Goal: Transaction & Acquisition: Obtain resource

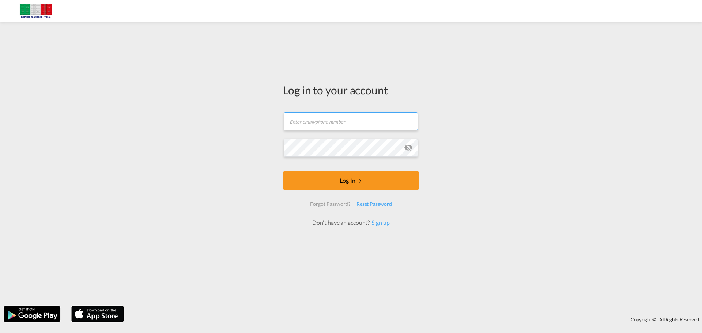
drag, startPoint x: 329, startPoint y: 121, endPoint x: 365, endPoint y: 122, distance: 35.1
click at [329, 121] on input "text" at bounding box center [351, 121] width 134 height 18
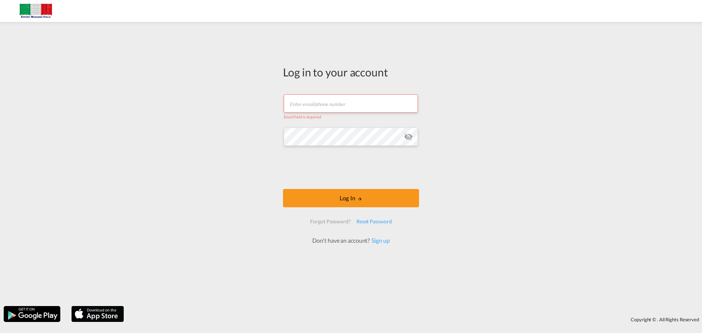
click at [317, 99] on input "text" at bounding box center [351, 103] width 134 height 18
paste input "[PERSON_NAME][EMAIL_ADDRESS][DOMAIN_NAME]"
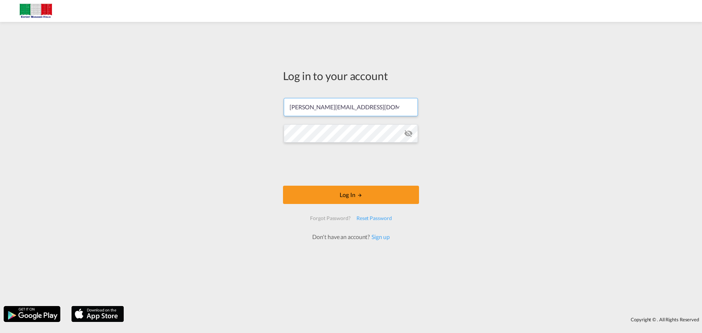
type input "[PERSON_NAME][EMAIL_ADDRESS][DOMAIN_NAME]"
click at [378, 194] on button "Log In" at bounding box center [351, 195] width 136 height 18
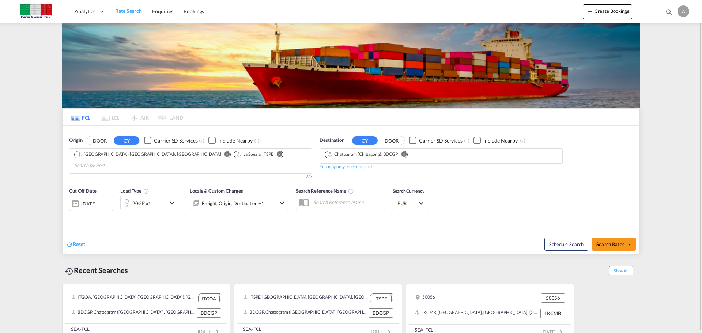
click at [103, 140] on button "DOOR" at bounding box center [100, 140] width 26 height 8
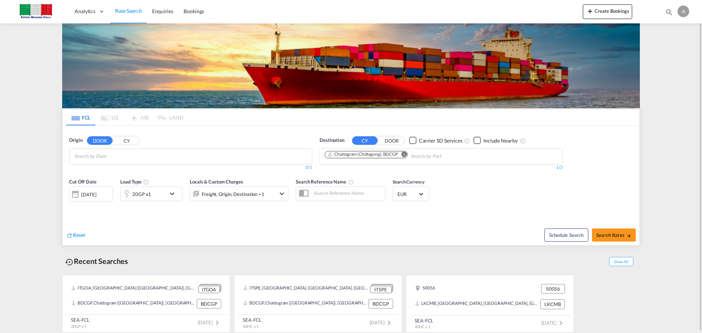
click at [115, 160] on input "Search by Door" at bounding box center [108, 157] width 69 height 12
click at [104, 156] on input "Chips input." at bounding box center [108, 157] width 69 height 12
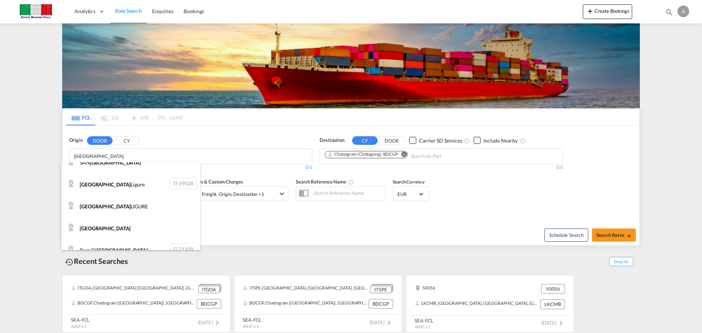
scroll to position [73, 0]
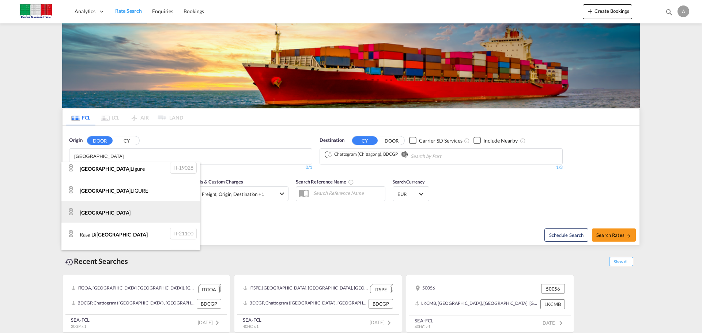
type input "[GEOGRAPHIC_DATA]"
click at [128, 212] on div "[GEOGRAPHIC_DATA] IT-" at bounding box center [130, 212] width 139 height 22
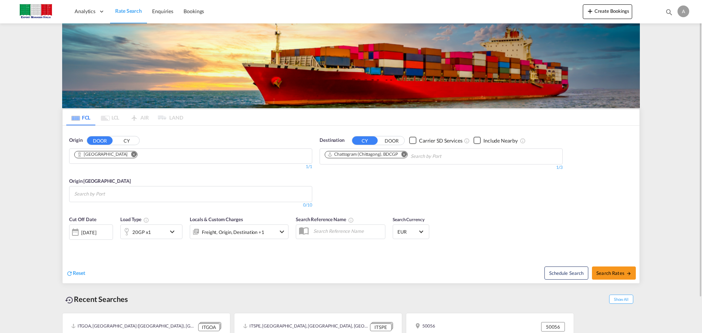
click at [403, 155] on md-icon "Remove" at bounding box center [403, 153] width 5 height 5
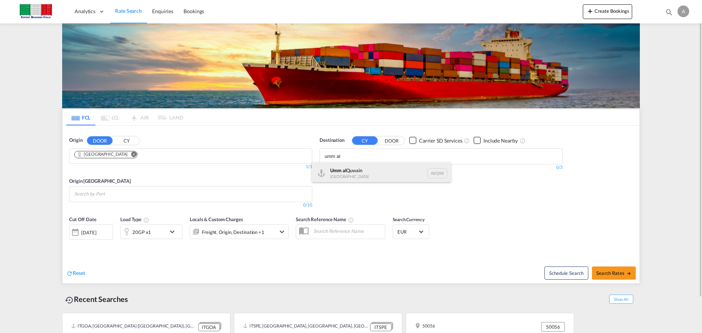
type input "umm al"
click at [380, 176] on div "Umm al Quwain [GEOGRAPHIC_DATA] AEQIW" at bounding box center [381, 173] width 139 height 22
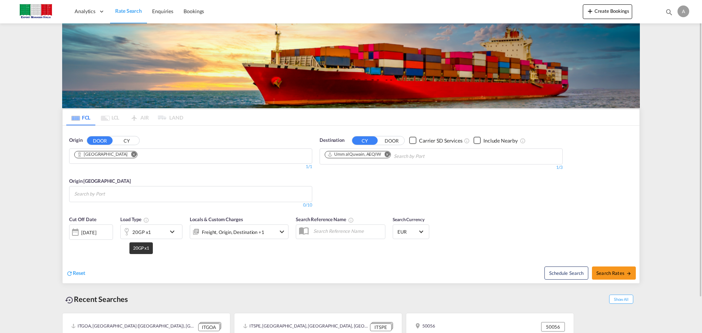
click at [143, 233] on div "20GP x1" at bounding box center [141, 232] width 19 height 10
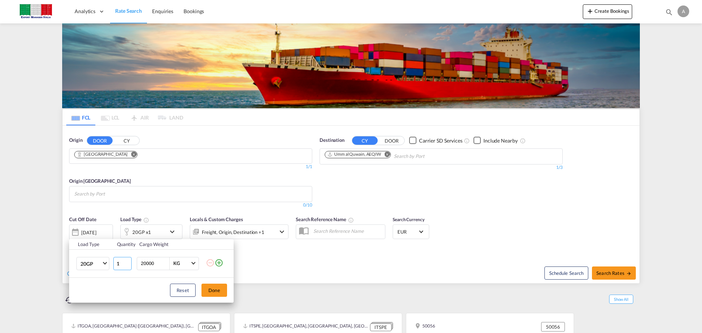
click at [122, 262] on input "1" at bounding box center [122, 263] width 18 height 13
type input "2"
click at [205, 293] on button "Done" at bounding box center [214, 290] width 26 height 13
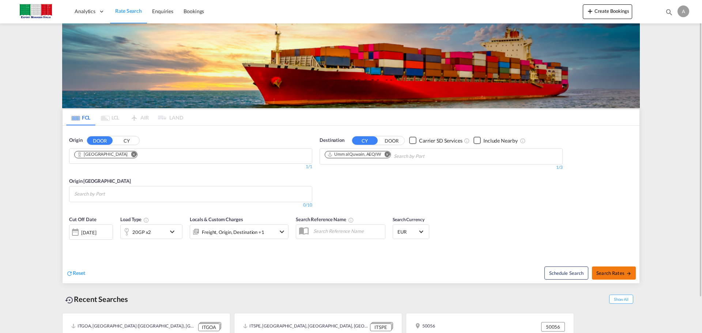
click at [622, 272] on span "Search Rates" at bounding box center [613, 273] width 35 height 6
type input "[GEOGRAPHIC_DATA] to AEQIW / [DATE]"
drag, startPoint x: 142, startPoint y: 190, endPoint x: 167, endPoint y: 196, distance: 26.3
click at [142, 190] on input "Search by Port" at bounding box center [108, 194] width 69 height 12
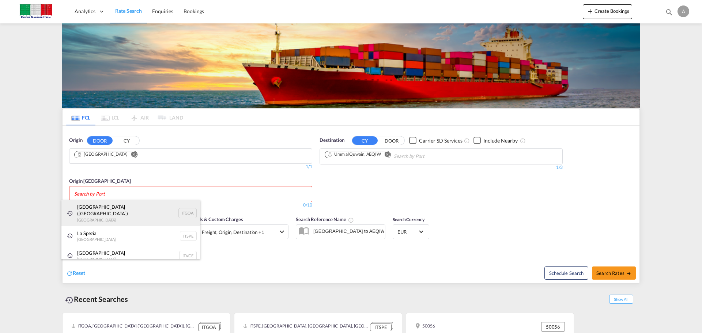
drag, startPoint x: 135, startPoint y: 207, endPoint x: 290, endPoint y: 210, distance: 154.3
click at [136, 208] on div "[GEOGRAPHIC_DATA] ([GEOGRAPHIC_DATA]) [GEOGRAPHIC_DATA] ITGOA" at bounding box center [130, 213] width 139 height 26
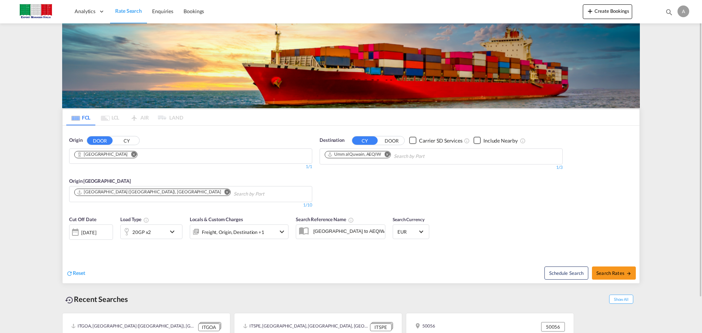
scroll to position [39, 0]
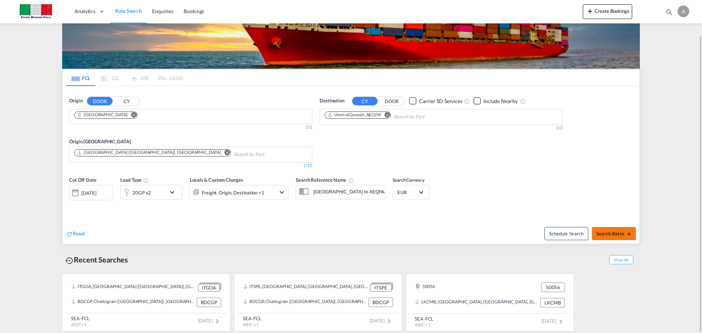
click at [614, 235] on span "Search Rates" at bounding box center [613, 234] width 35 height 6
